Goal: Transaction & Acquisition: Subscribe to service/newsletter

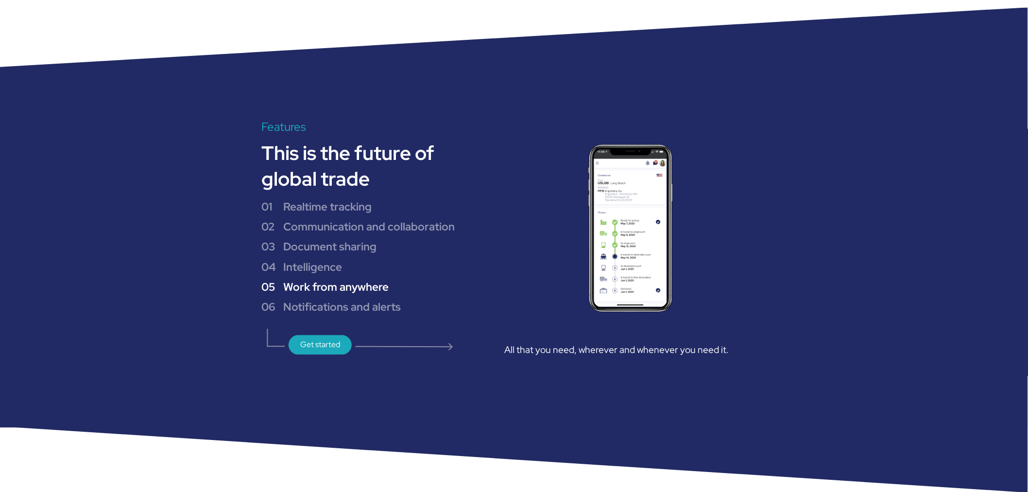
scroll to position [809, 0]
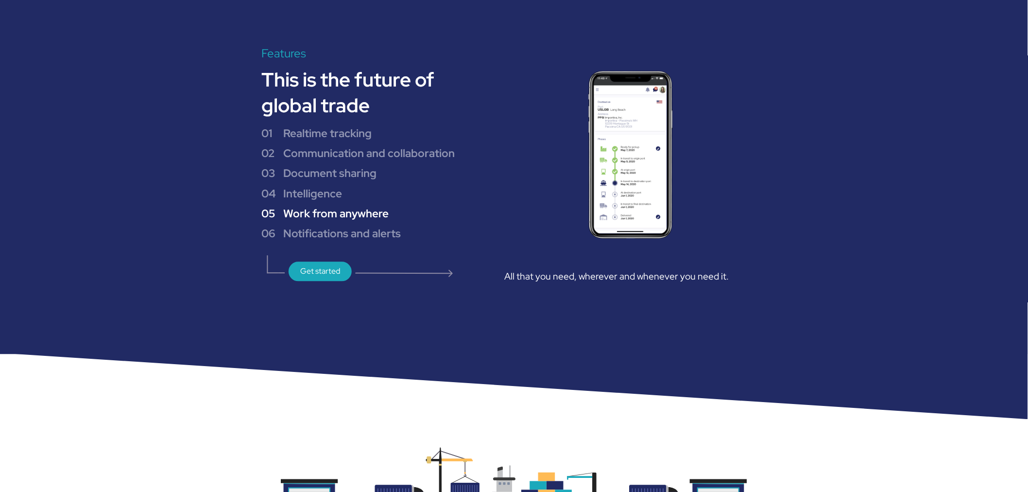
click at [332, 274] on div "Get started" at bounding box center [320, 270] width 71 height 27
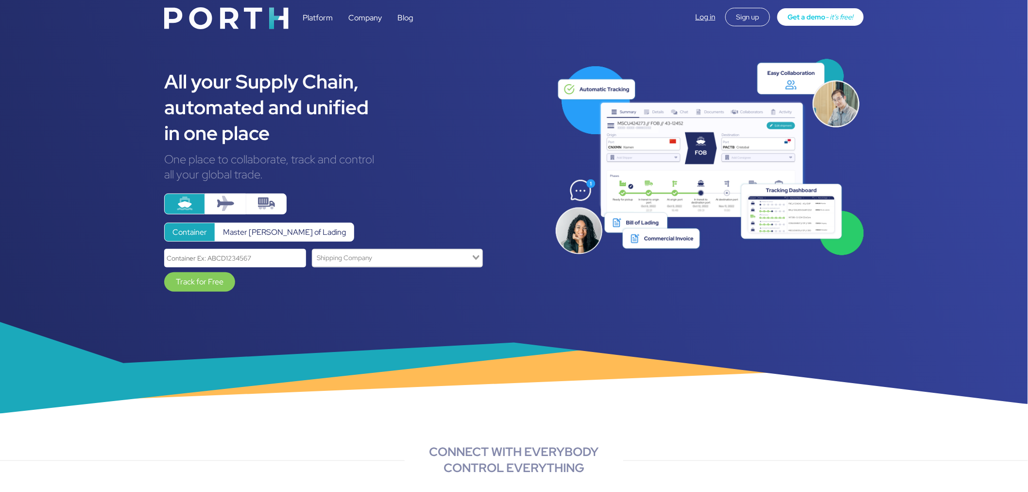
scroll to position [0, 0]
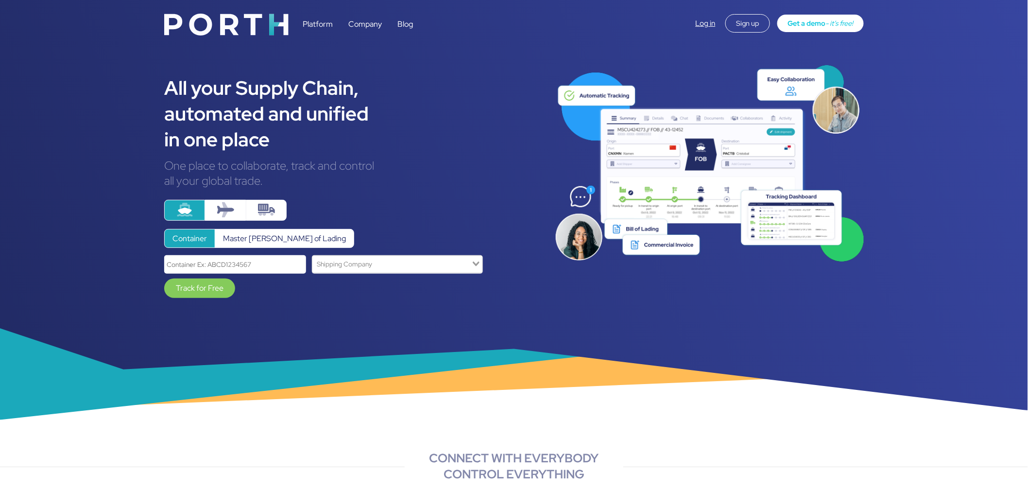
click at [805, 25] on span "Get a demo" at bounding box center [807, 22] width 38 height 9
drag, startPoint x: 161, startPoint y: 27, endPoint x: 294, endPoint y: 25, distance: 133.1
click at [294, 25] on div "Platform Company Blog Log in Sign up Get a demo - it’s free!" at bounding box center [513, 22] width 715 height 32
drag, startPoint x: 257, startPoint y: 20, endPoint x: 732, endPoint y: 426, distance: 624.7
